Goal: Task Accomplishment & Management: Use online tool/utility

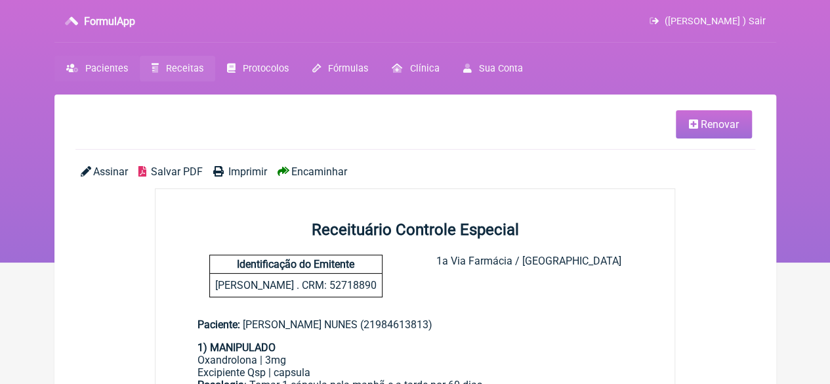
click at [98, 66] on span "Pacientes" at bounding box center [106, 68] width 43 height 11
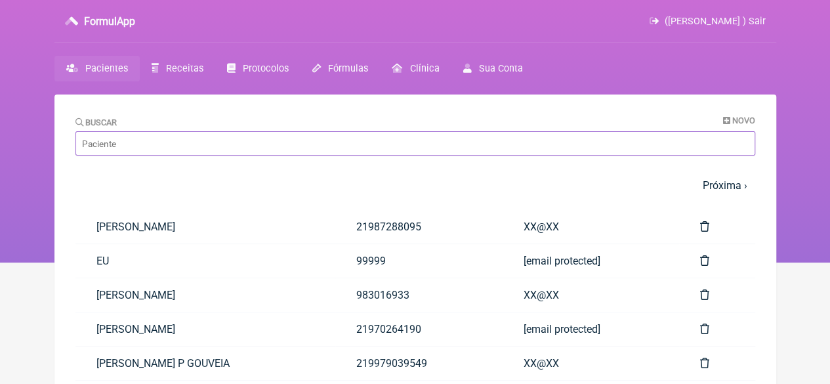
click at [167, 149] on input "Buscar" at bounding box center [414, 143] width 679 height 24
paste input "REGINA [PERSON_NAME]"
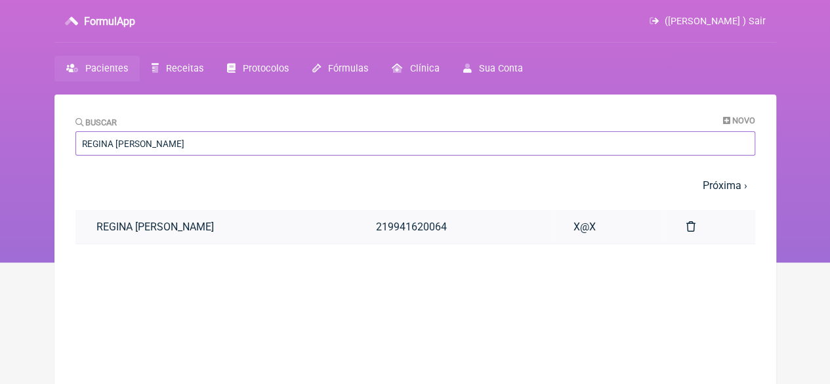
type input "REGINA [PERSON_NAME]"
click at [191, 231] on link "REGINA [PERSON_NAME]" at bounding box center [214, 226] width 279 height 33
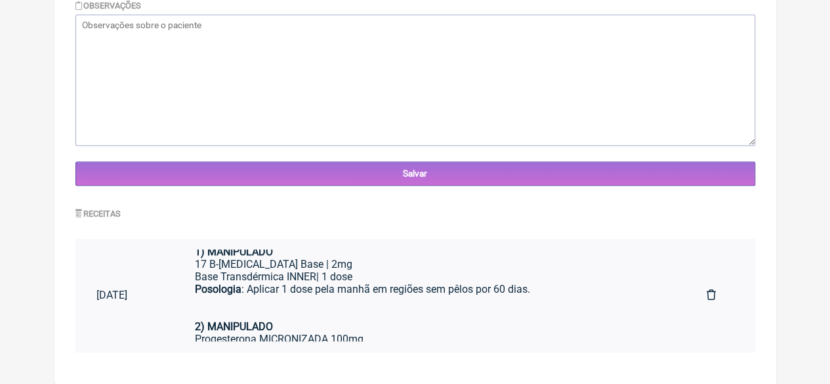
scroll to position [9, 0]
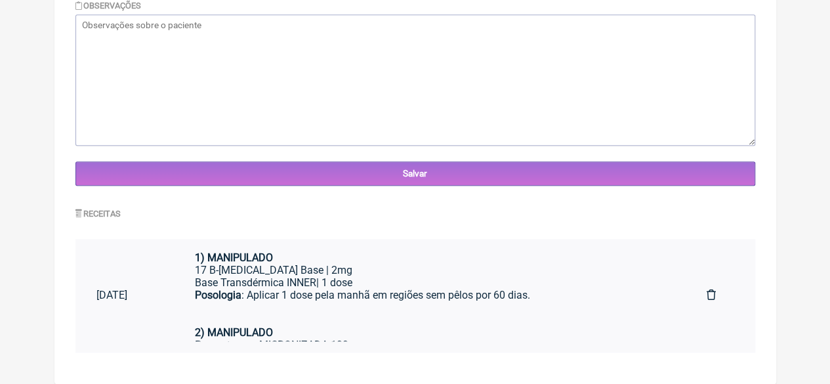
click at [336, 295] on div "Posologia : Aplicar 1 dose pela manhã em regiões sem pêlos por 60 dias." at bounding box center [430, 307] width 470 height 37
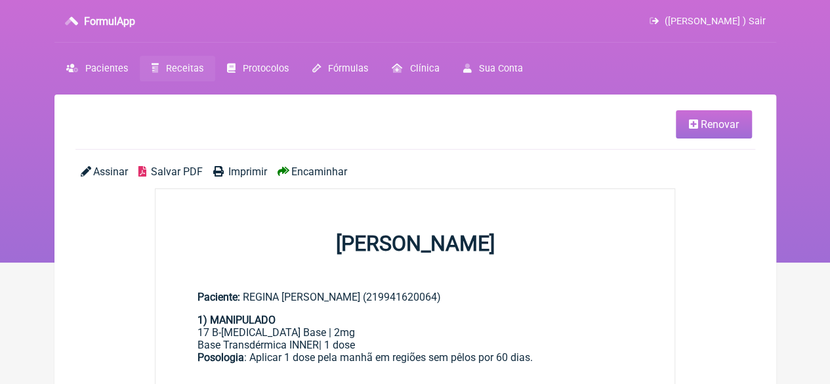
click at [691, 124] on icon at bounding box center [693, 124] width 9 height 10
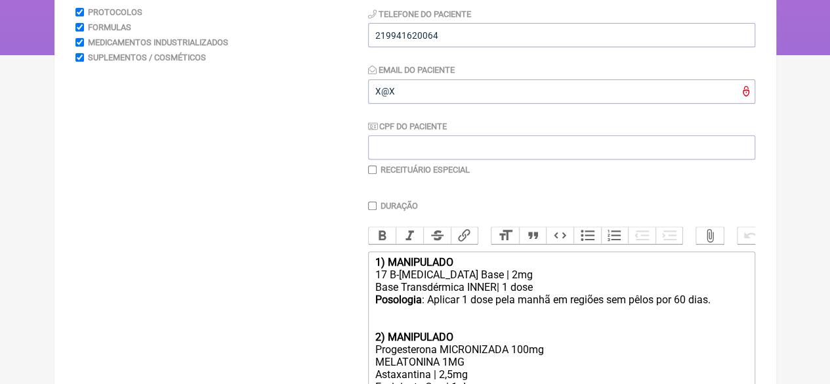
scroll to position [328, 0]
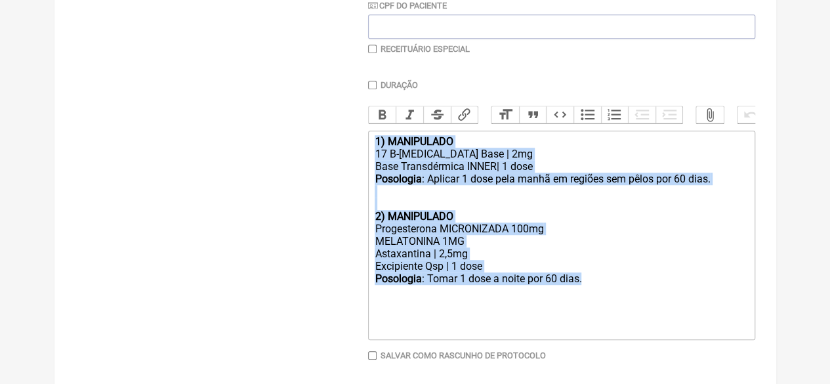
drag, startPoint x: 593, startPoint y: 291, endPoint x: 308, endPoint y: 131, distance: 327.1
click at [308, 131] on form "Buscar Protocolos Formulas Medicamentos Industrializados Suplementos / Cosmétic…" at bounding box center [414, 121] width 679 height 580
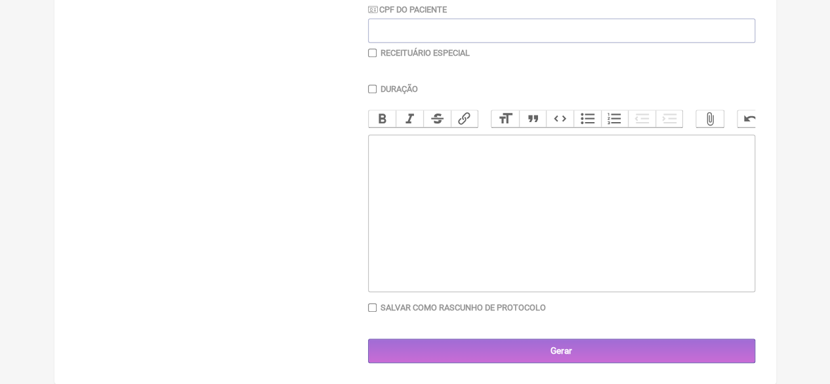
type trix-editor "<div><br><br><br><br><br></div>"
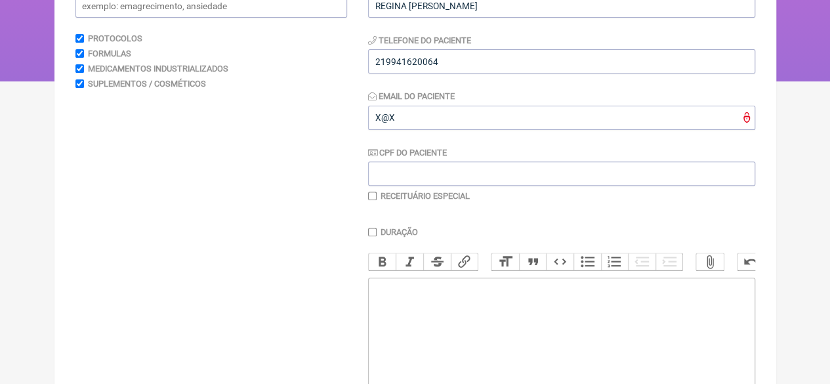
scroll to position [0, 0]
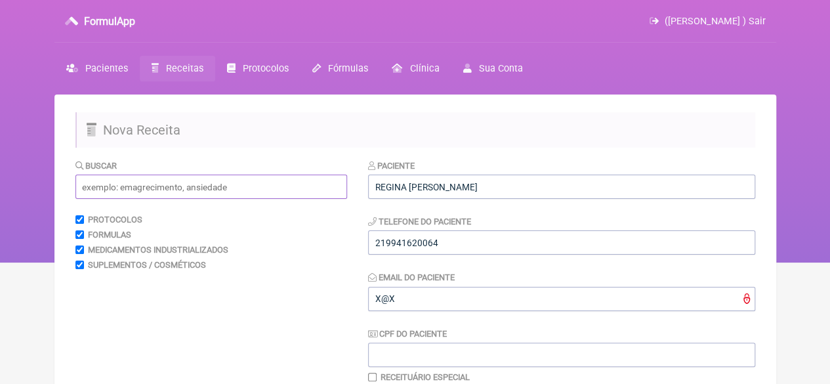
click at [181, 178] on input "text" at bounding box center [211, 186] width 272 height 24
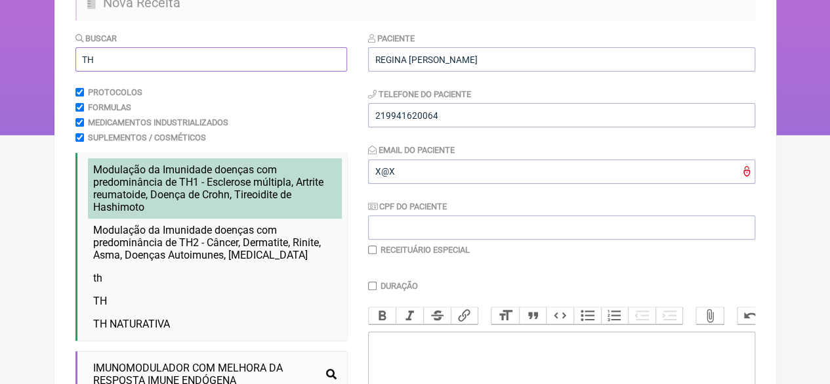
scroll to position [131, 0]
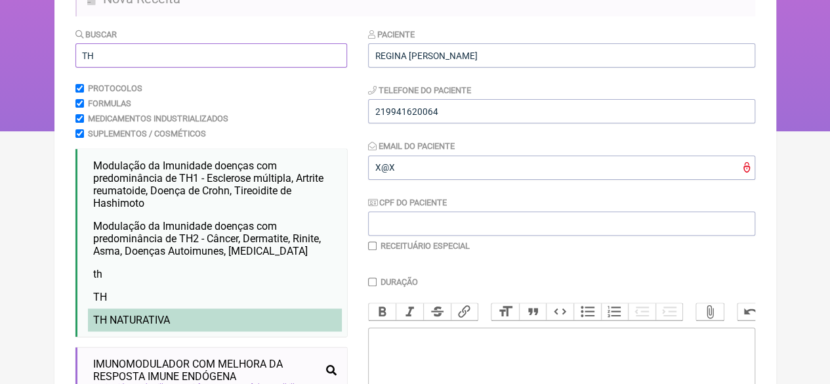
type input "TH"
click at [173, 316] on li "TH NATURATIVA" at bounding box center [215, 319] width 254 height 23
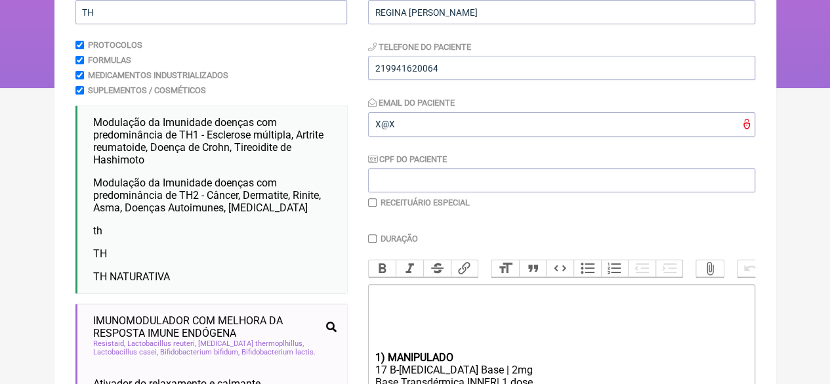
scroll to position [66, 0]
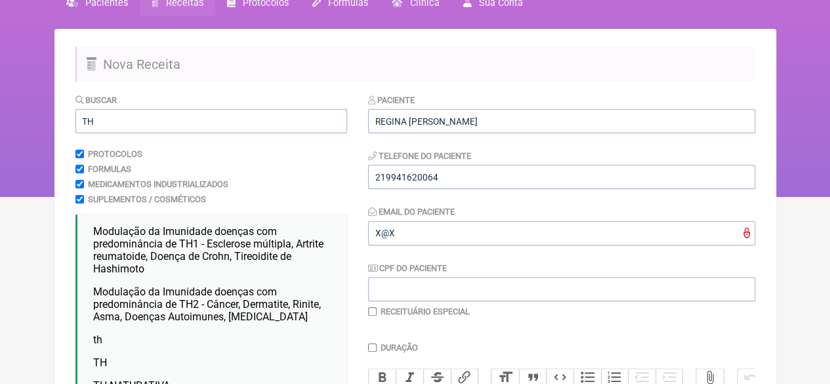
drag, startPoint x: 369, startPoint y: 312, endPoint x: 378, endPoint y: 310, distance: 9.3
click at [369, 312] on input "checkbox" at bounding box center [372, 311] width 9 height 9
checkbox input "true"
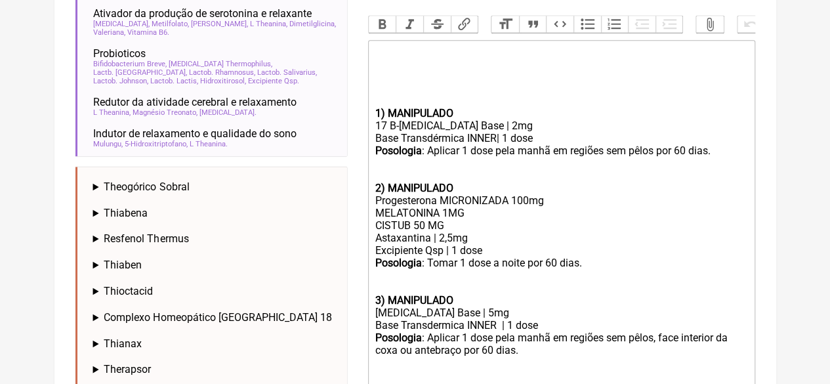
scroll to position [696, 0]
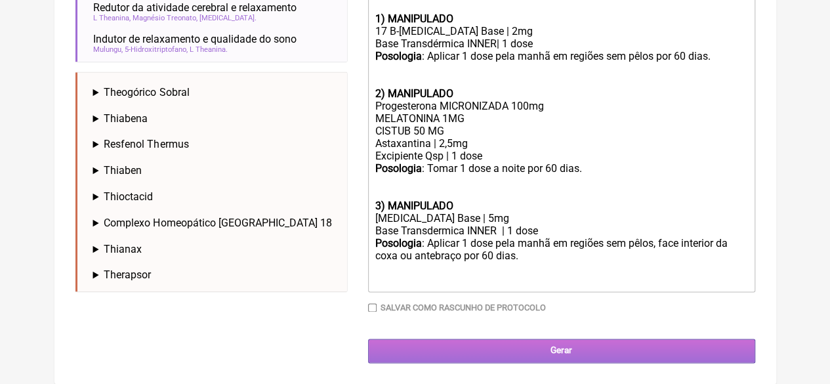
click at [508, 352] on input "Gerar" at bounding box center [561, 350] width 387 height 24
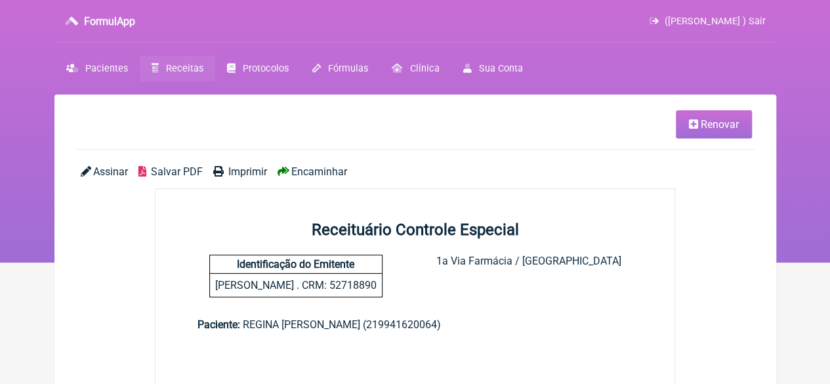
click at [230, 167] on span "Imprimir" at bounding box center [247, 171] width 39 height 12
